Goal: Task Accomplishment & Management: Complete application form

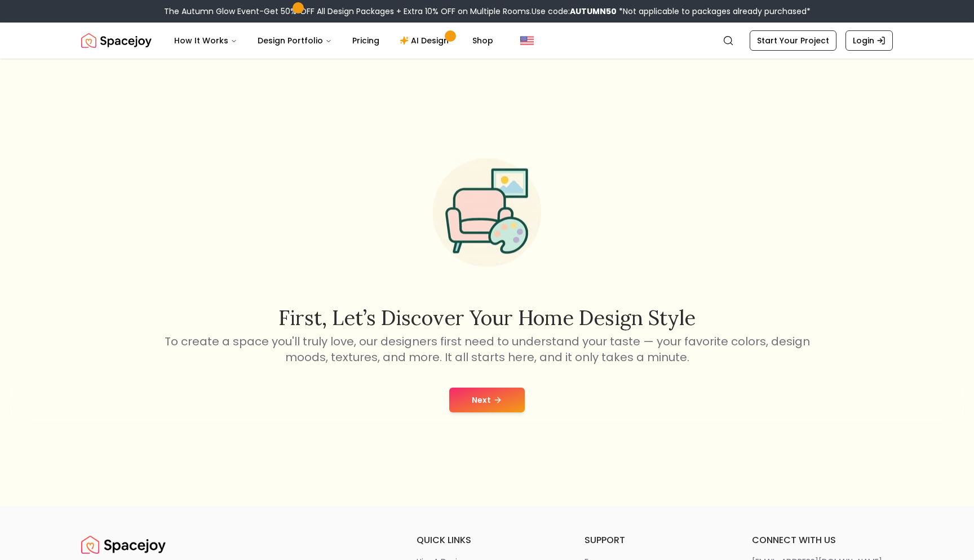
click at [469, 394] on button "Next" at bounding box center [487, 400] width 76 height 25
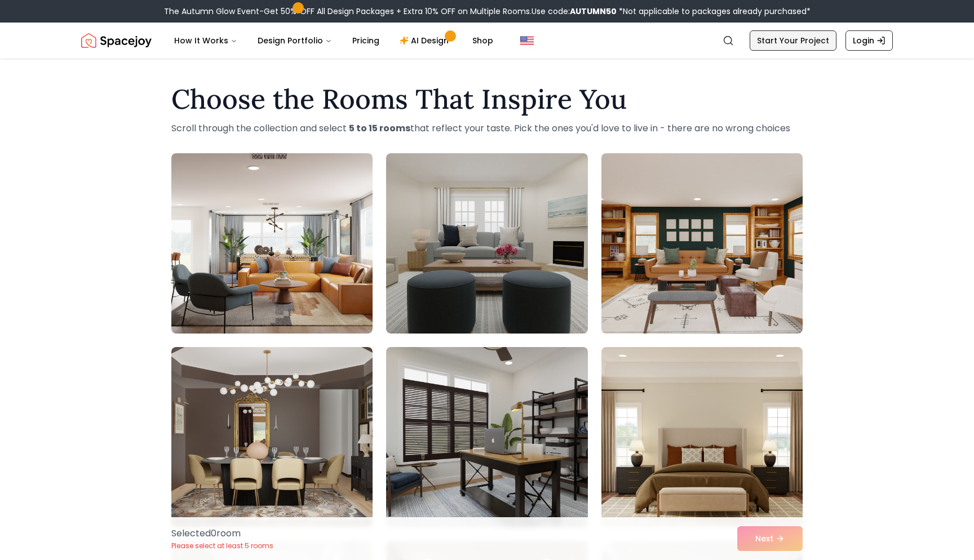
click at [775, 41] on link "Start Your Project" at bounding box center [792, 40] width 87 height 20
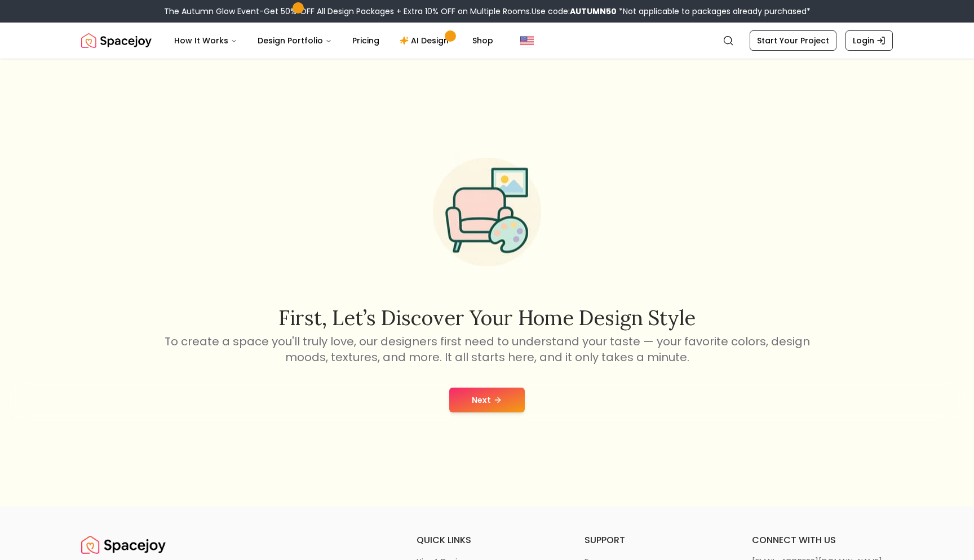
click at [489, 416] on div "Next" at bounding box center [487, 400] width 956 height 43
click at [483, 401] on button "Next" at bounding box center [487, 400] width 76 height 25
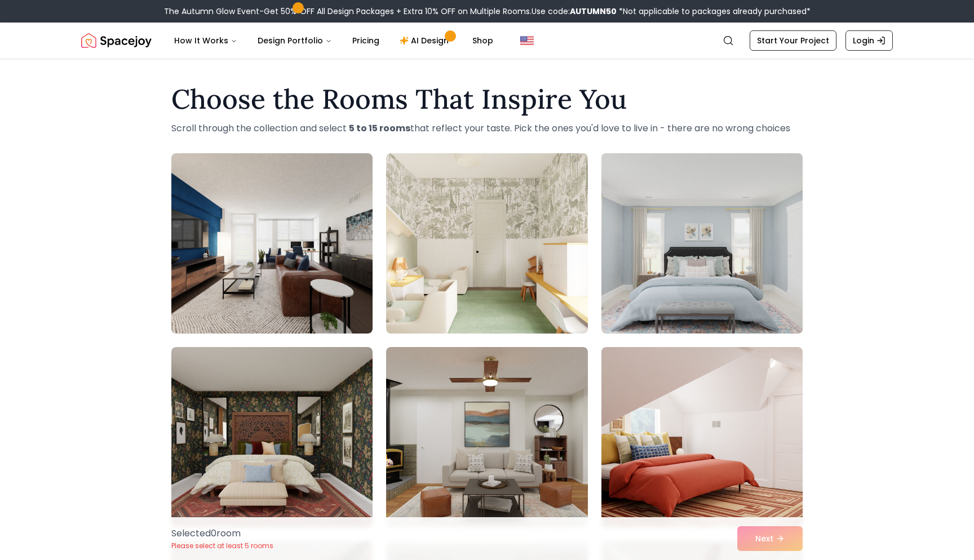
click at [660, 278] on img at bounding box center [701, 243] width 211 height 189
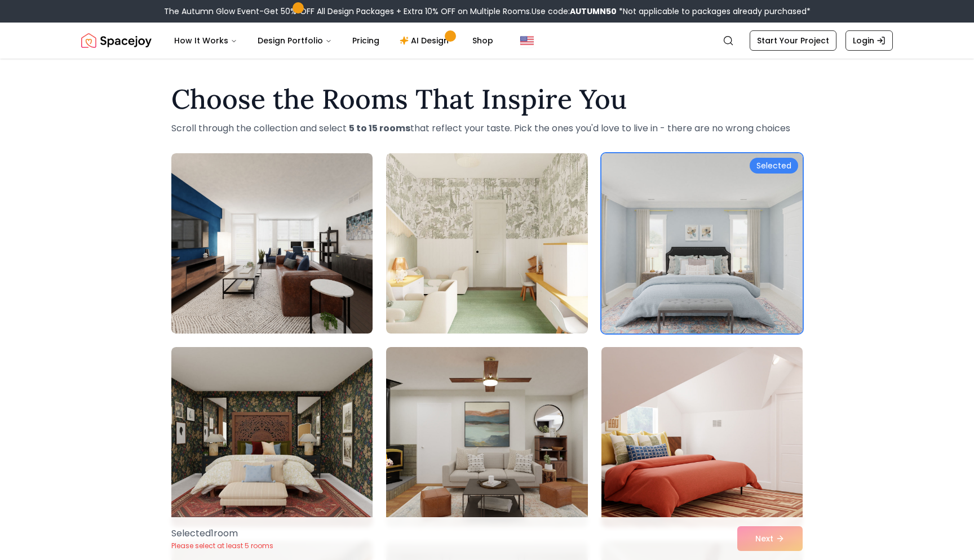
click at [719, 472] on img at bounding box center [701, 437] width 211 height 189
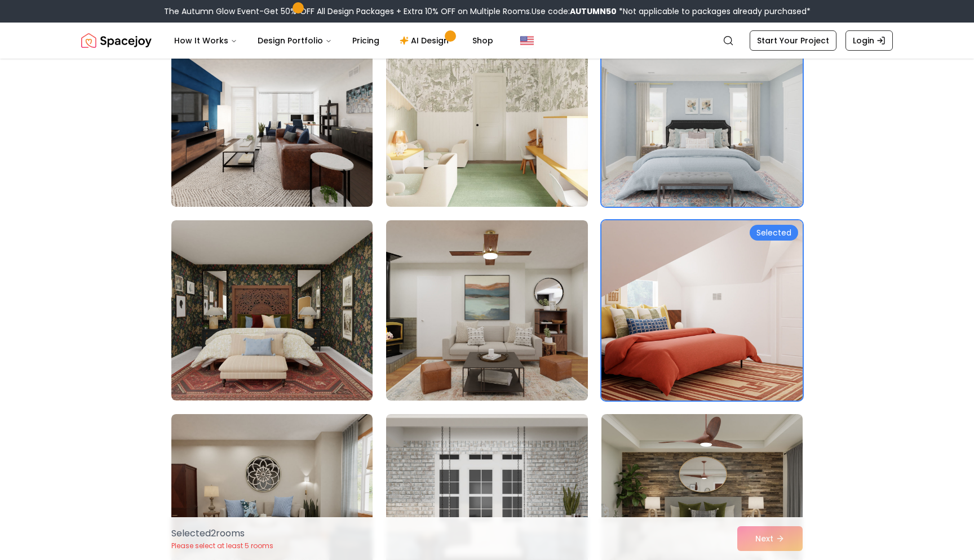
scroll to position [130, 0]
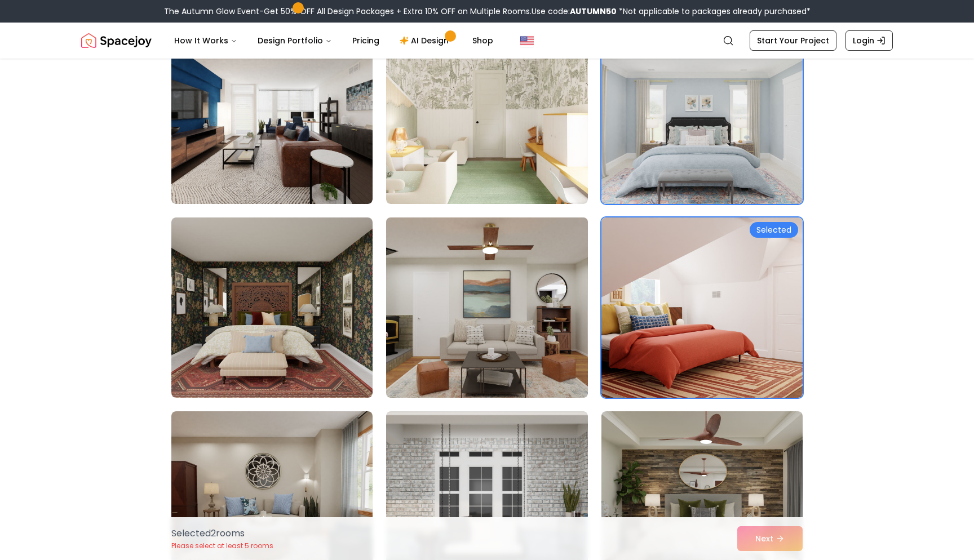
click at [473, 295] on img at bounding box center [486, 307] width 211 height 189
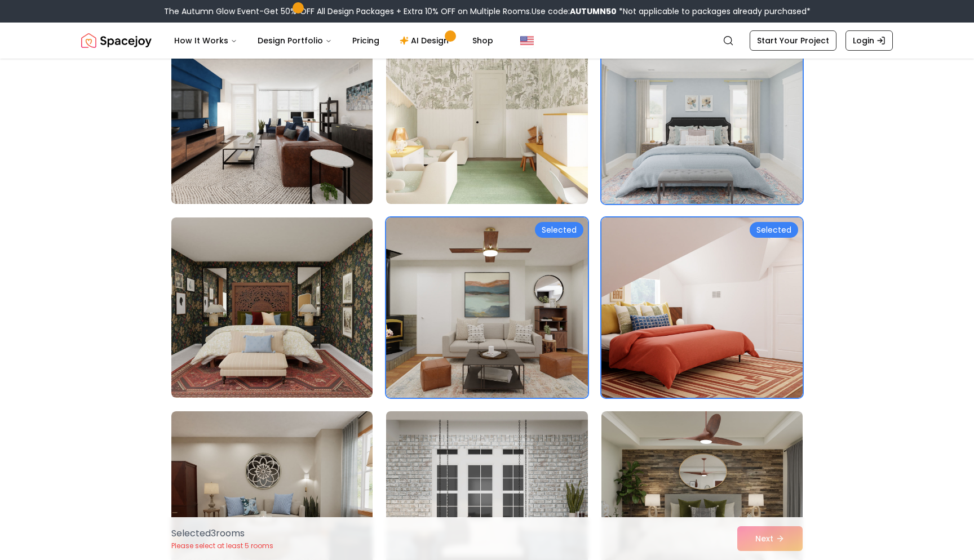
click at [467, 435] on img at bounding box center [486, 501] width 211 height 189
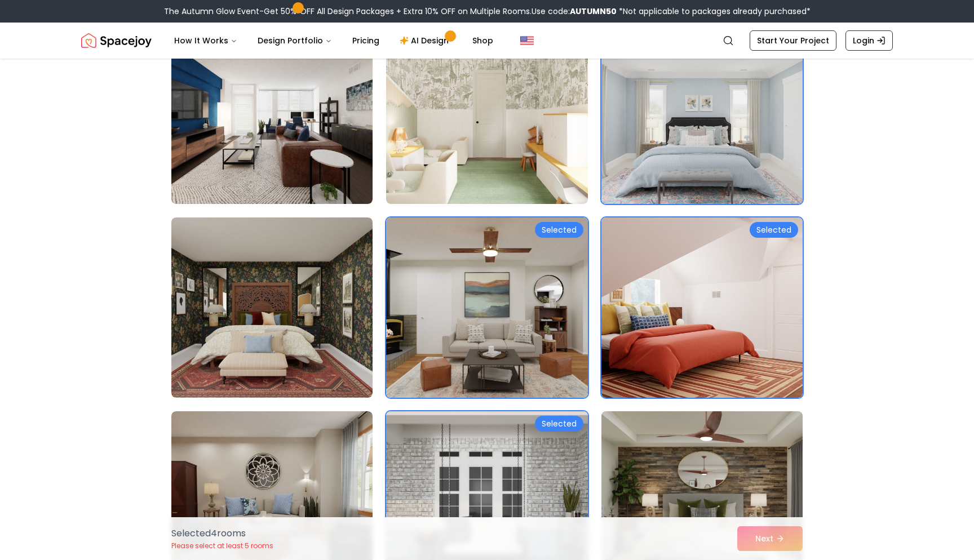
click at [678, 458] on img at bounding box center [701, 501] width 211 height 189
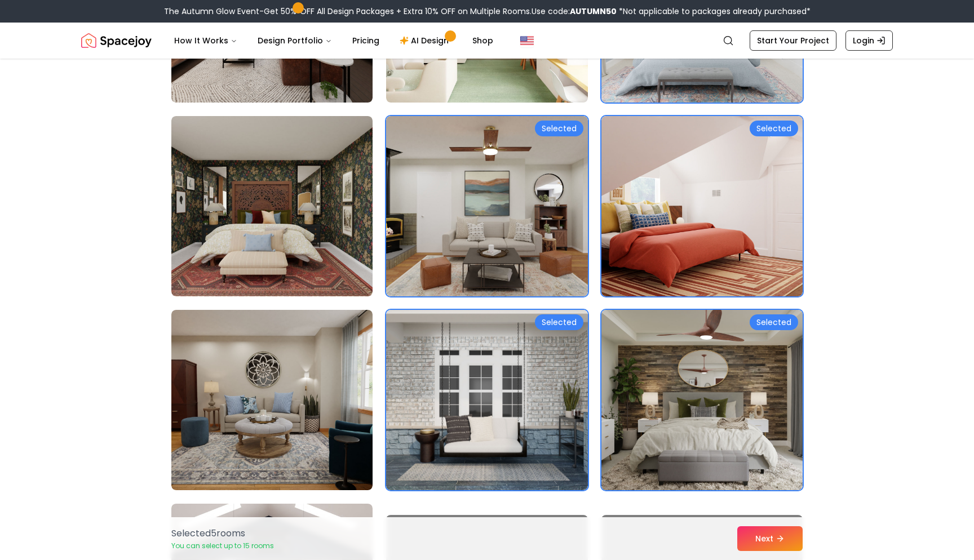
scroll to position [236, 0]
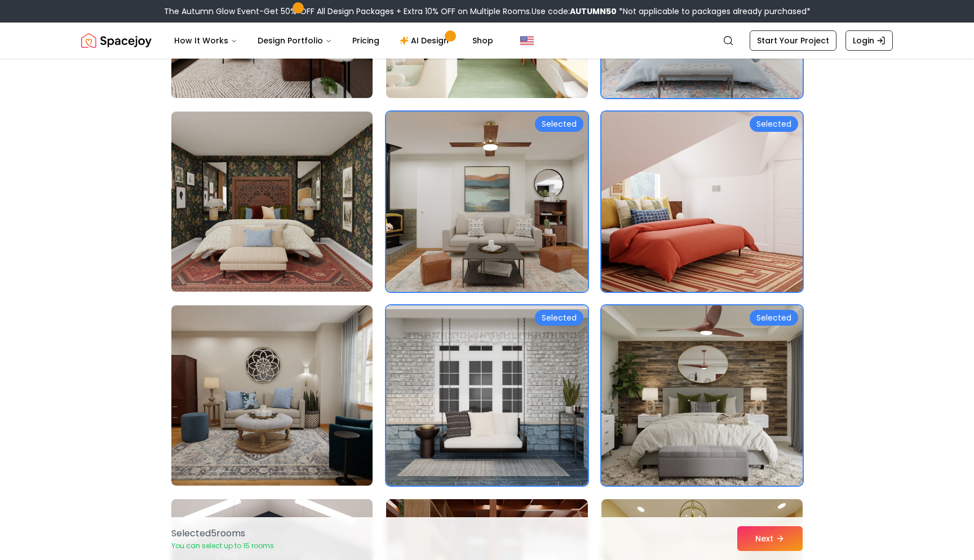
click at [677, 379] on img at bounding box center [701, 395] width 211 height 189
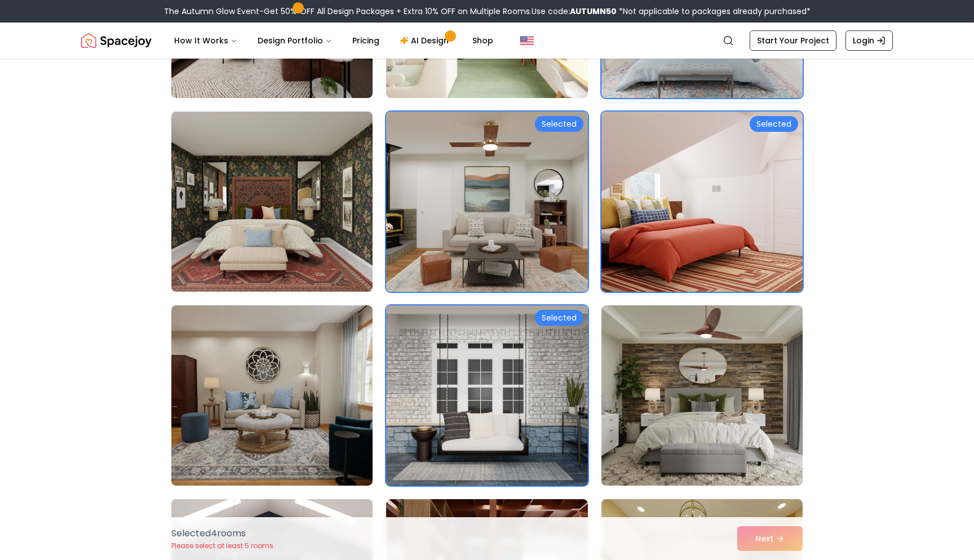
click at [476, 356] on img at bounding box center [486, 395] width 211 height 189
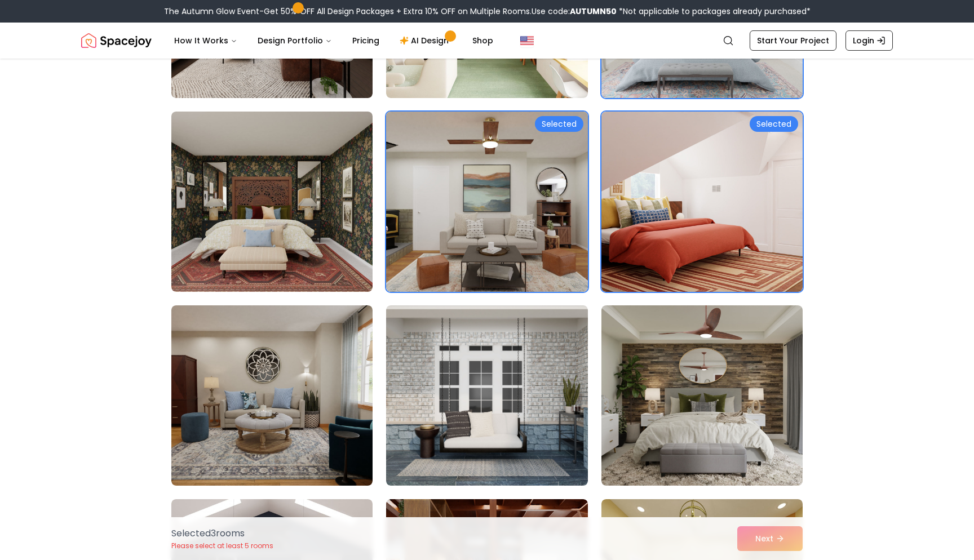
click at [477, 221] on img at bounding box center [486, 201] width 211 height 189
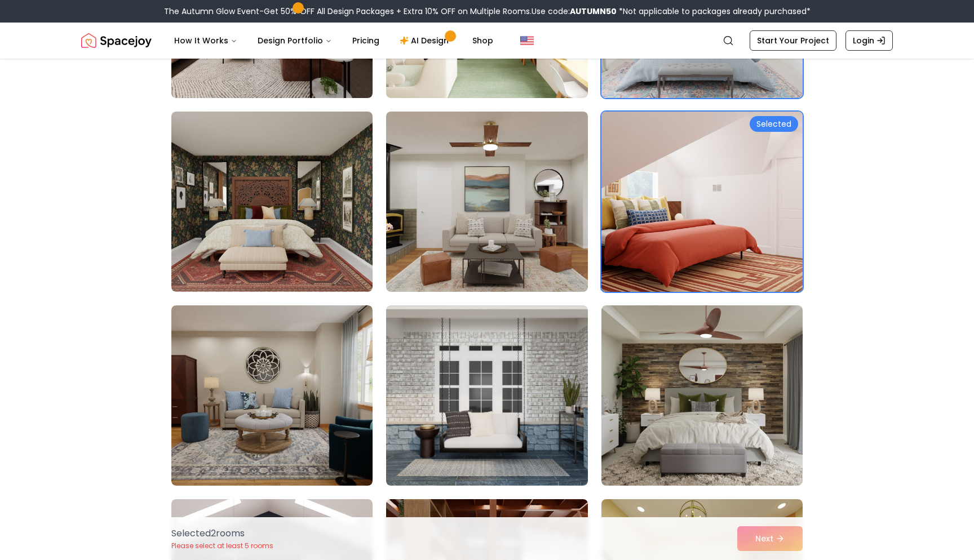
click at [717, 219] on img at bounding box center [701, 201] width 211 height 189
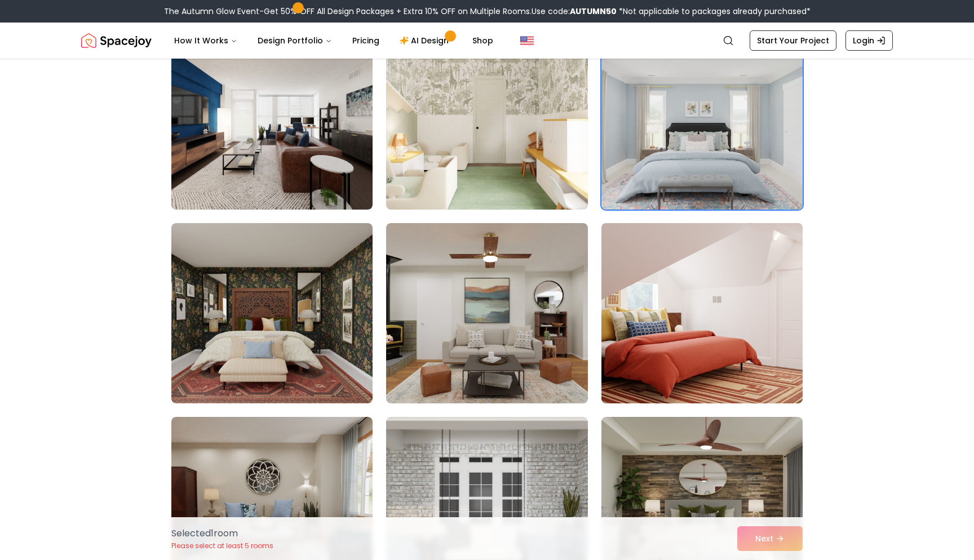
scroll to position [122, 0]
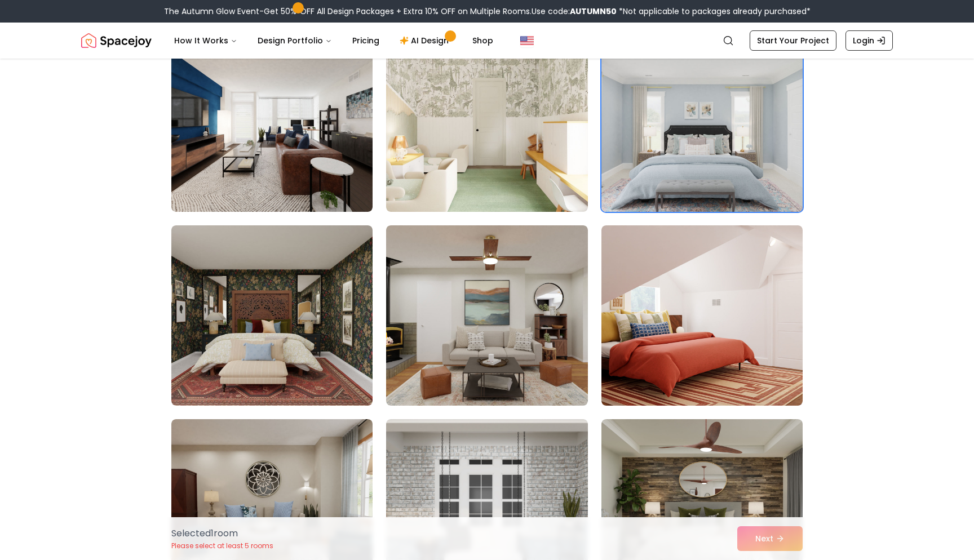
click at [731, 143] on img at bounding box center [701, 121] width 211 height 189
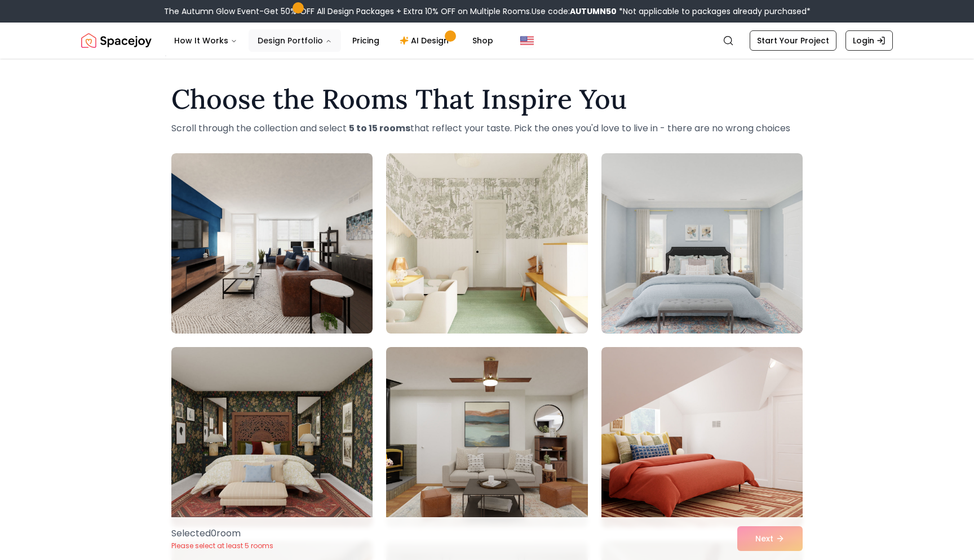
scroll to position [0, 0]
